Goal: Information Seeking & Learning: Find specific fact

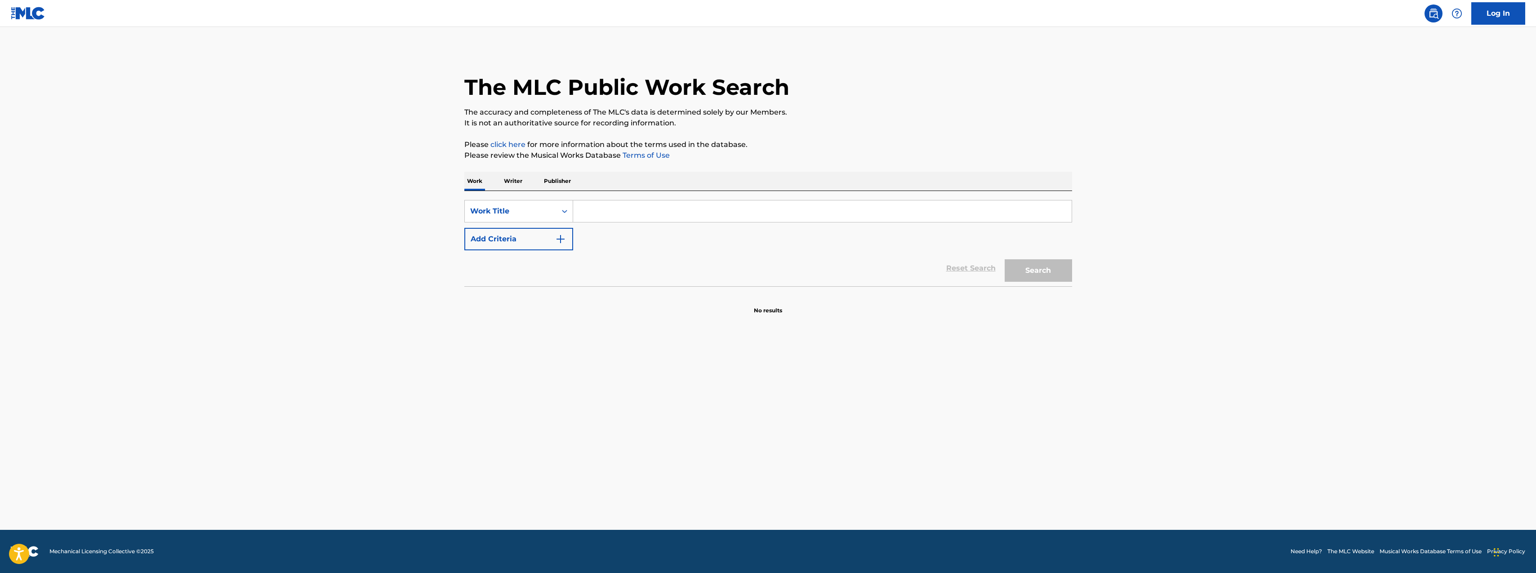
click at [585, 213] on input "Search Form" at bounding box center [822, 212] width 499 height 22
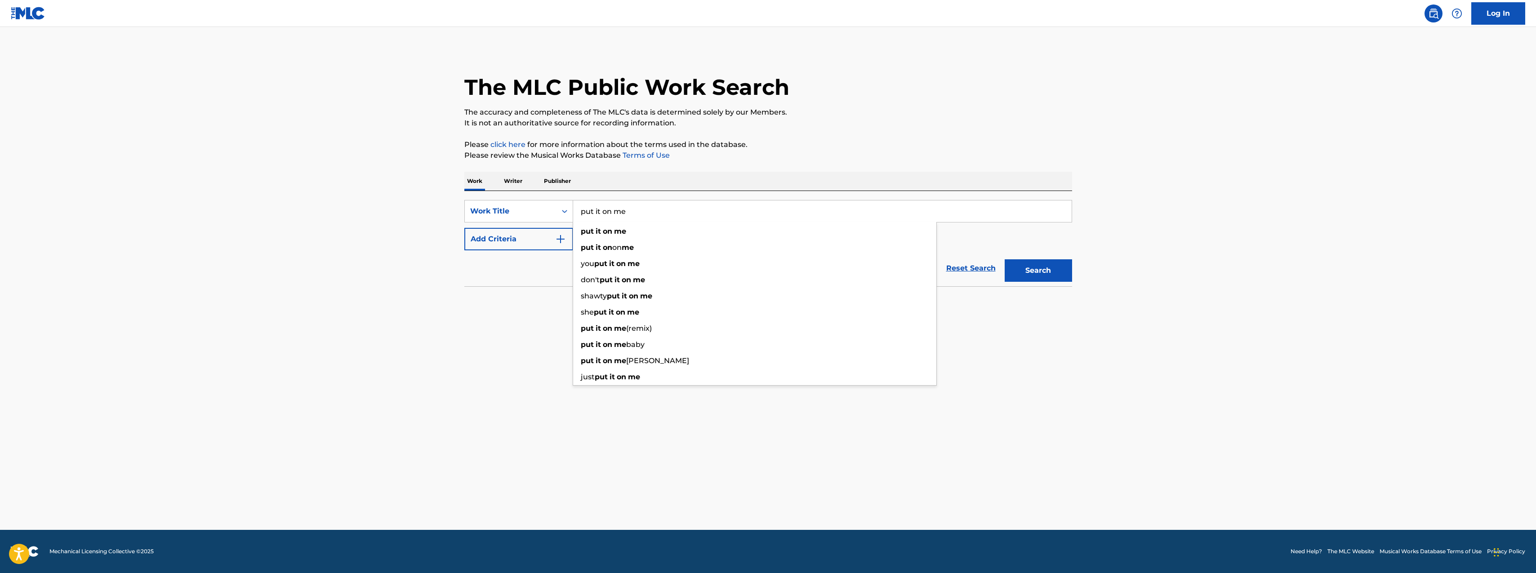
type input "put it on me"
click at [394, 297] on main "The MLC Public Work Search The accuracy and completeness of The MLC's data is d…" at bounding box center [768, 278] width 1536 height 503
click at [560, 239] on img "Search Form" at bounding box center [560, 239] width 11 height 11
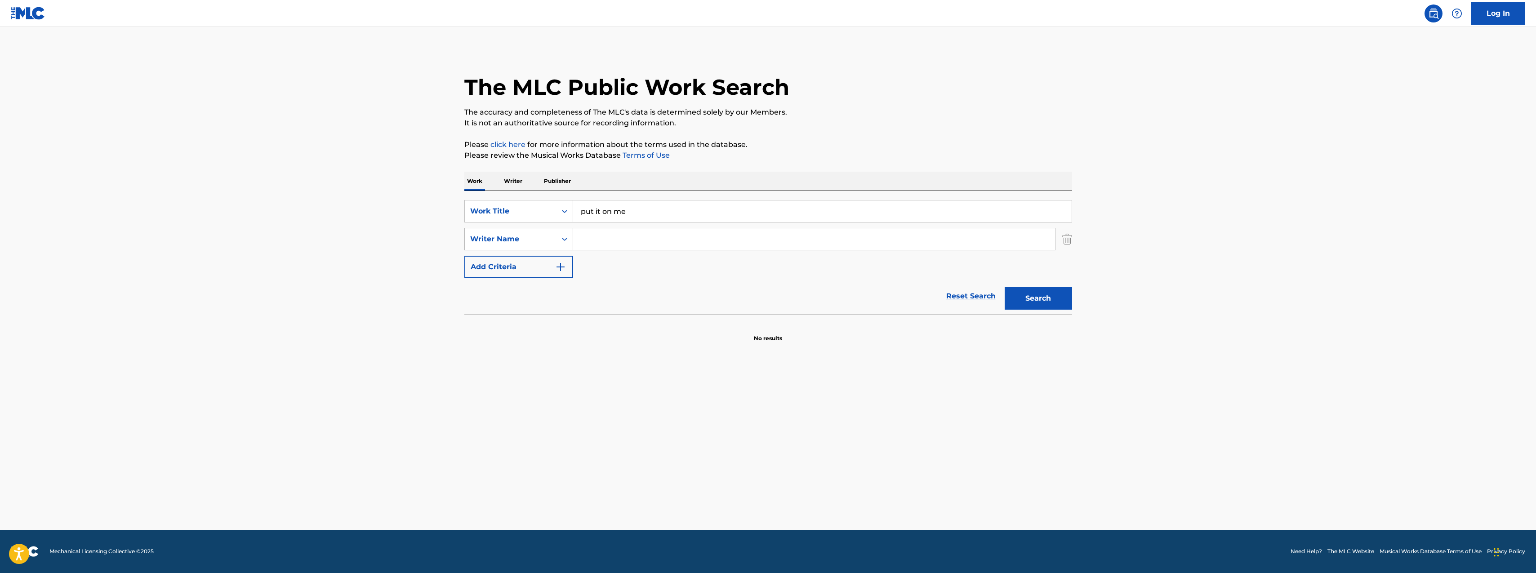
click at [564, 239] on icon "Search Form" at bounding box center [564, 239] width 9 height 9
click at [530, 285] on div "Publisher Name" at bounding box center [519, 284] width 108 height 22
click at [608, 240] on input "Search Form" at bounding box center [814, 239] width 482 height 22
click at [1288, 217] on main "The MLC Public Work Search The accuracy and completeness of The MLC's data is d…" at bounding box center [768, 278] width 1536 height 503
click at [1048, 298] on button "Search" at bounding box center [1038, 298] width 67 height 22
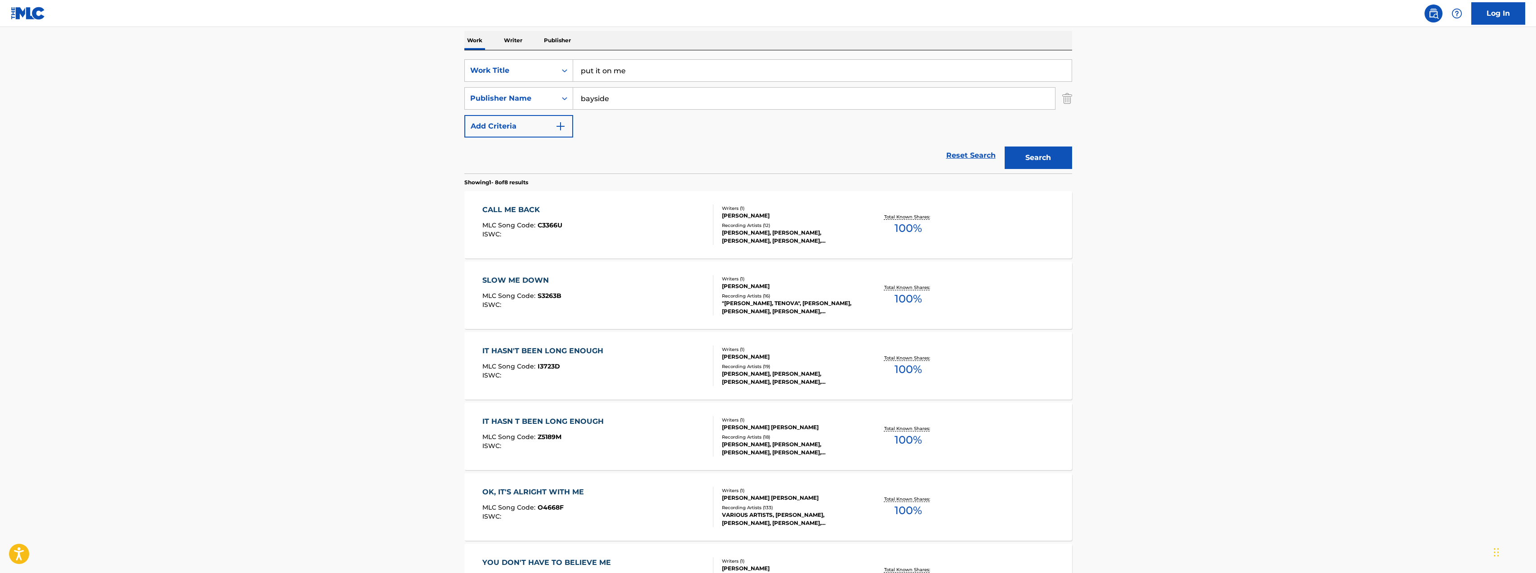
scroll to position [140, 0]
drag, startPoint x: 599, startPoint y: 98, endPoint x: 647, endPoint y: 101, distance: 47.8
click at [647, 101] on input "bayside" at bounding box center [814, 99] width 482 height 22
type input "baystar"
click at [1026, 161] on button "Search" at bounding box center [1038, 158] width 67 height 22
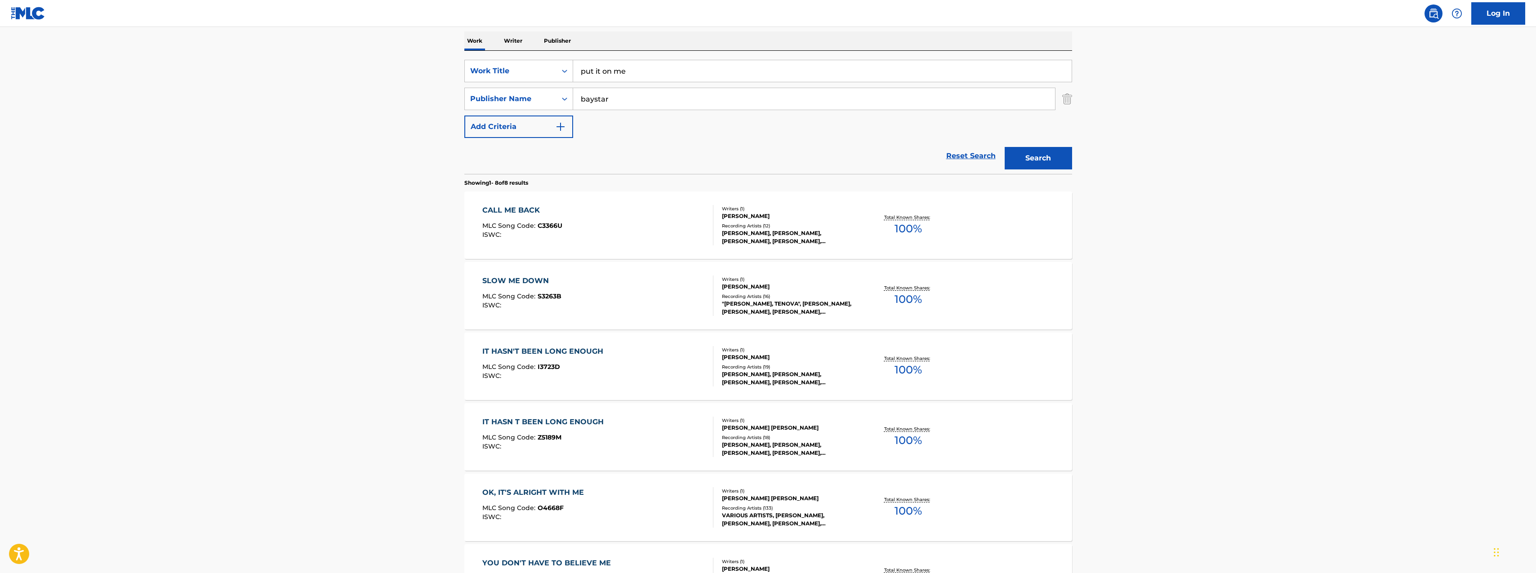
scroll to position [0, 0]
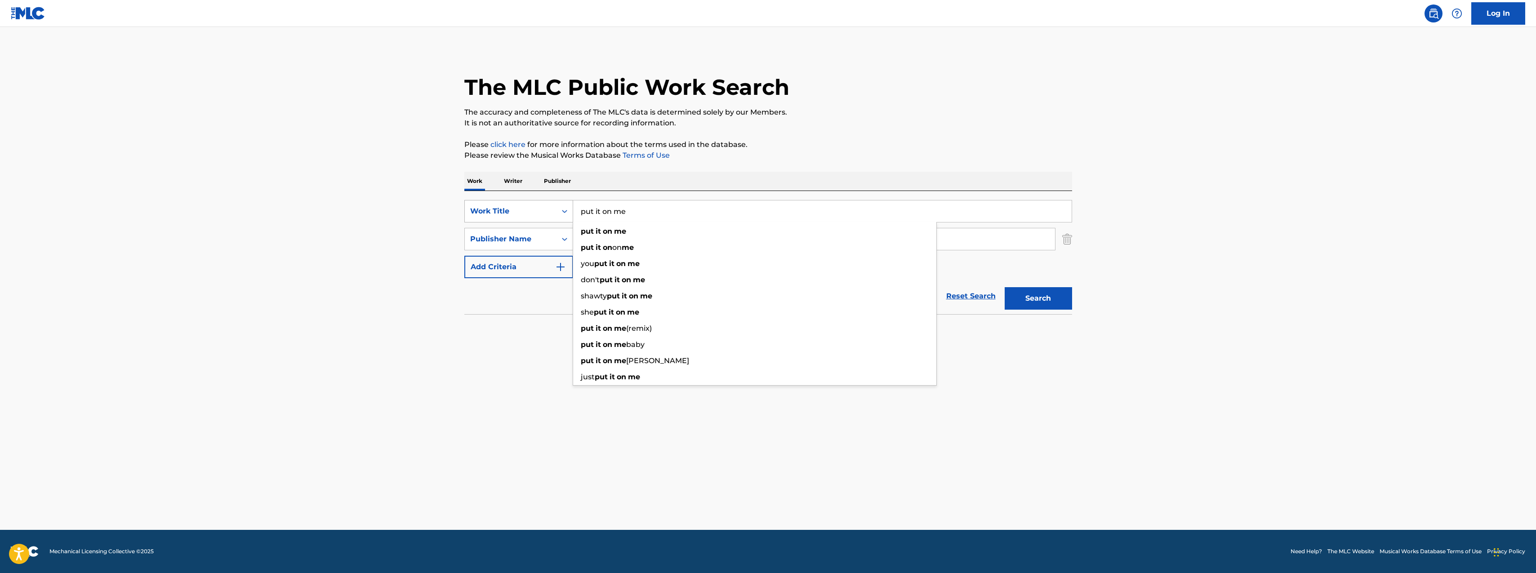
drag, startPoint x: 643, startPoint y: 212, endPoint x: 557, endPoint y: 212, distance: 86.3
click at [557, 212] on div "SearchWithCriteriaf1adf743-a43d-4ace-83c9-9d369ccd0ec0 Work Title put it on me …" at bounding box center [768, 211] width 608 height 22
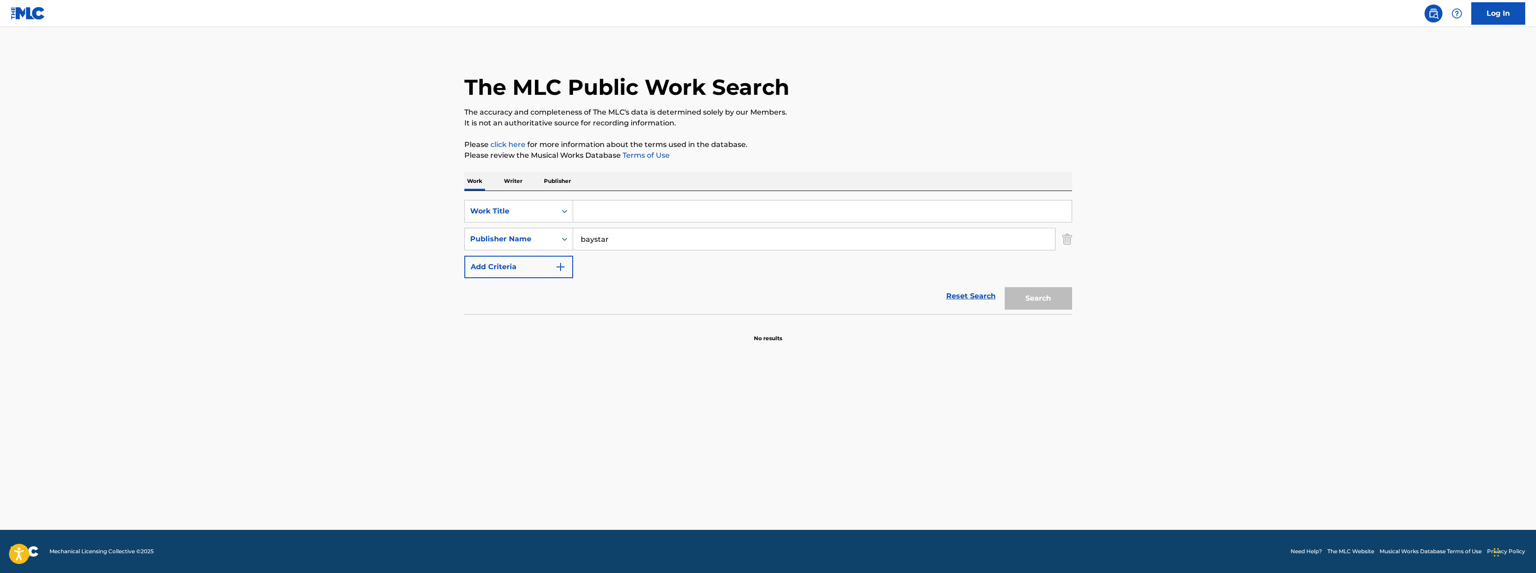
drag, startPoint x: 1044, startPoint y: 292, endPoint x: 1033, endPoint y: 300, distance: 13.1
click at [1044, 292] on div "Search" at bounding box center [1036, 296] width 72 height 36
drag, startPoint x: 750, startPoint y: 262, endPoint x: 669, endPoint y: 272, distance: 81.5
click at [750, 262] on div "SearchWithCriteriaf1adf743-a43d-4ace-83c9-9d369ccd0ec0 Work Title SearchWithCri…" at bounding box center [768, 239] width 608 height 78
drag, startPoint x: 1108, startPoint y: 208, endPoint x: 1081, endPoint y: 211, distance: 27.1
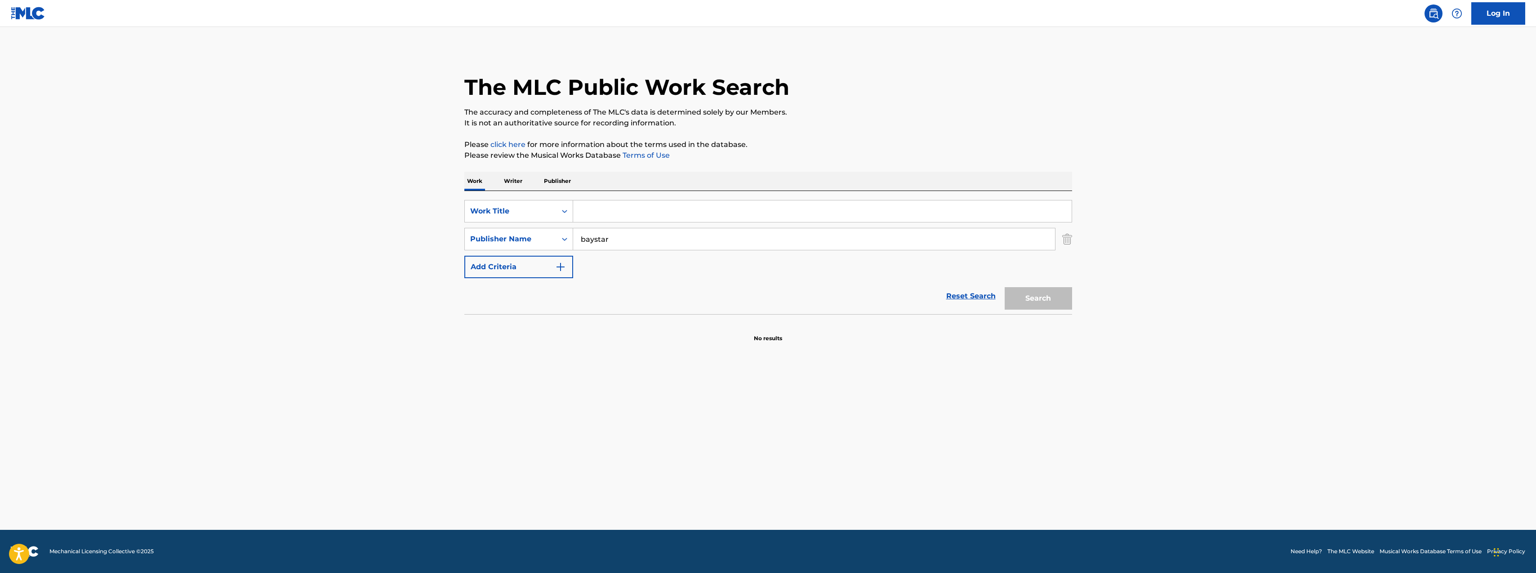
click at [1097, 209] on main "The MLC Public Work Search The accuracy and completeness of The MLC's data is d…" at bounding box center [768, 278] width 1536 height 503
click at [598, 212] on input "Search Form" at bounding box center [822, 212] width 499 height 22
click at [617, 237] on input "baystar" at bounding box center [814, 239] width 482 height 22
